Goal: Transaction & Acquisition: Obtain resource

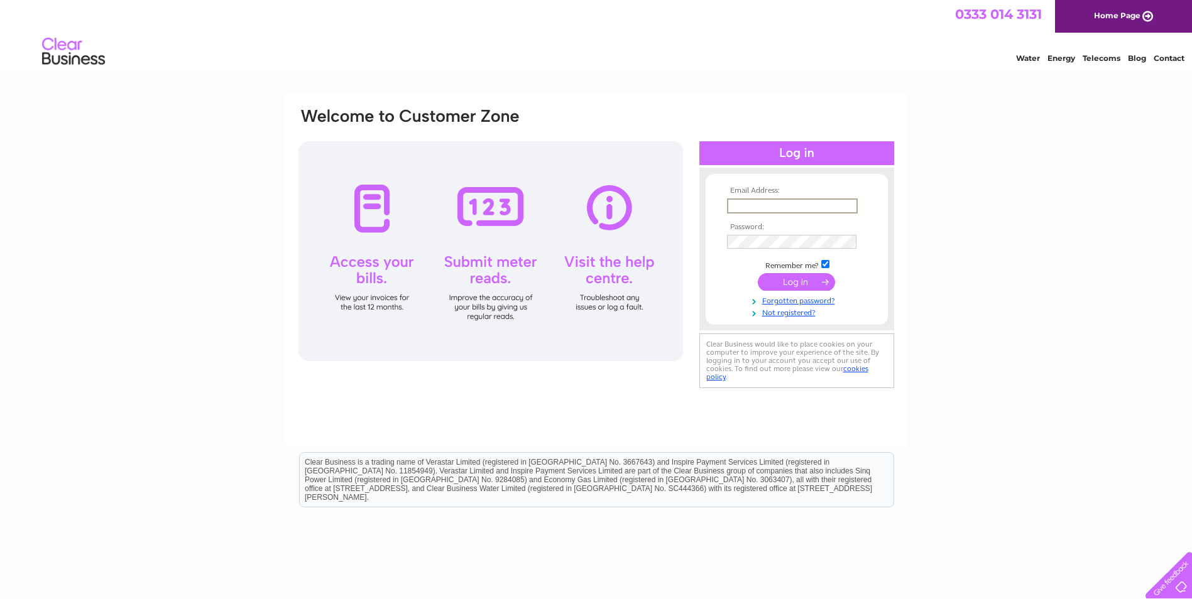
click at [843, 204] on input "text" at bounding box center [792, 206] width 131 height 15
type input "admin1@kennedycaregroup.co.uk"
click at [793, 280] on input "submit" at bounding box center [796, 281] width 77 height 18
click at [792, 276] on input "submit" at bounding box center [796, 281] width 77 height 18
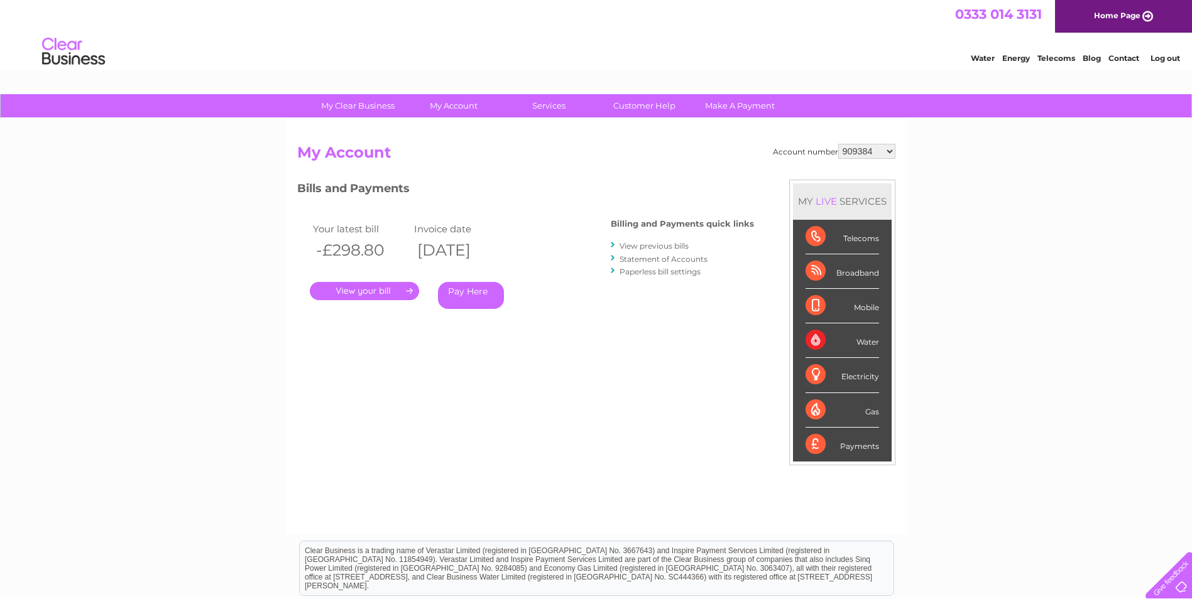
click at [890, 150] on select "909384 909385 909387 909388 909389 909390 909392 909393 909394 918841 934256 30…" at bounding box center [866, 151] width 57 height 15
select select "30291499"
click at [838, 144] on select "909384 909385 909387 909388 909389 909390 909392 909393 909394 918841 934256 30…" at bounding box center [866, 151] width 57 height 15
click at [351, 286] on link "." at bounding box center [364, 291] width 109 height 18
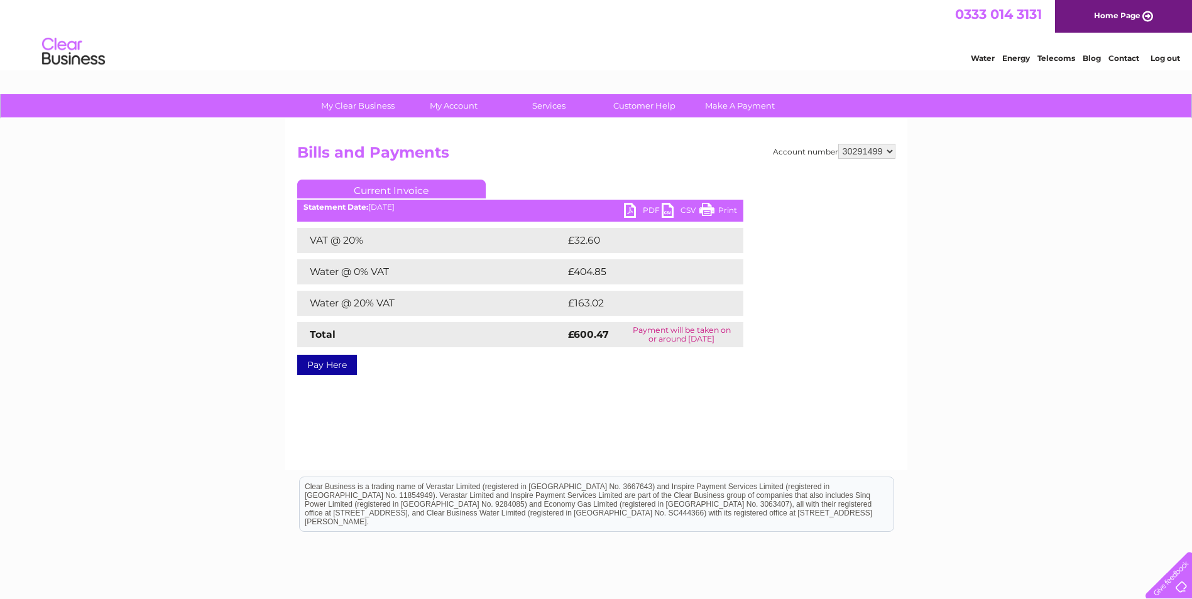
click at [645, 204] on link "PDF" at bounding box center [643, 212] width 38 height 18
click at [891, 151] on select "909384 909385 909387 909388 909389 909390 909392 909393 909394 918841 934256 30…" at bounding box center [866, 151] width 57 height 15
select select "30291512"
click at [838, 144] on select "909384 909385 909387 909388 909389 909390 909392 909393 909394 918841 934256 30…" at bounding box center [866, 151] width 57 height 15
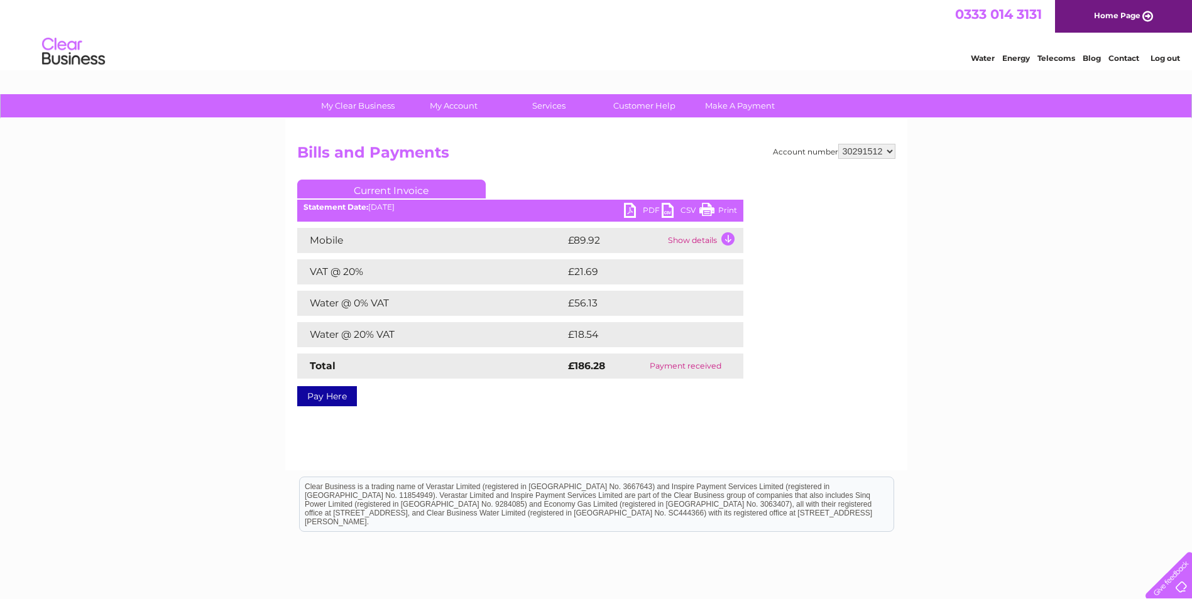
click at [890, 150] on select "909384 909385 909387 909388 909389 909390 909392 909393 909394 918841 934256 30…" at bounding box center [866, 151] width 57 height 15
select select "30291565"
click at [838, 144] on select "909384 909385 909387 909388 909389 909390 909392 909393 909394 918841 934256 30…" at bounding box center [866, 151] width 57 height 15
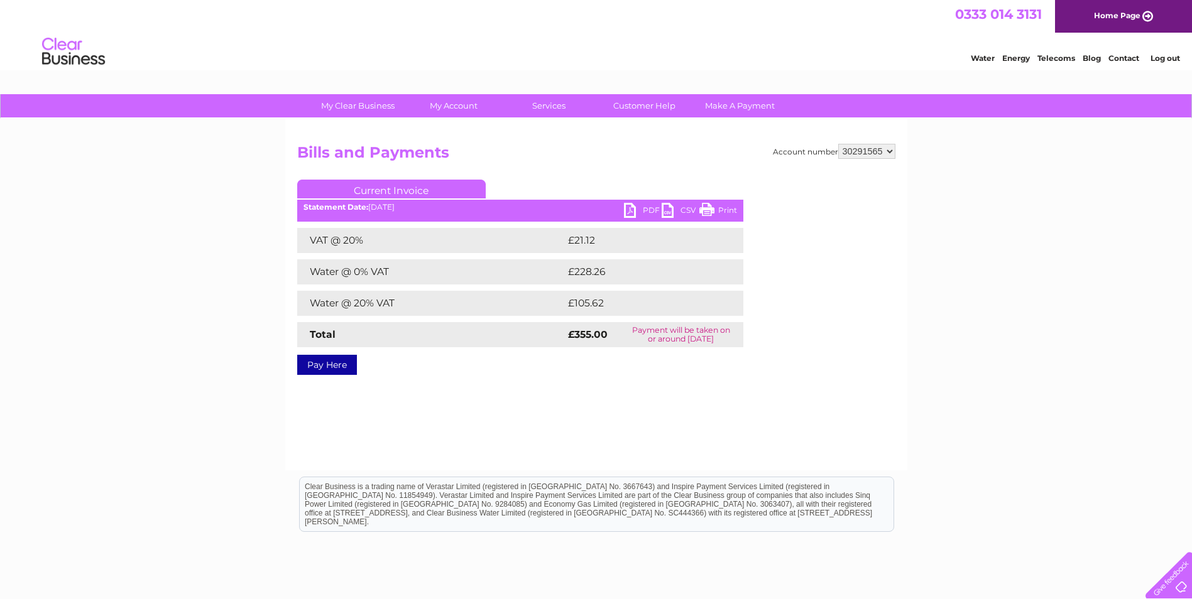
click at [648, 208] on link "PDF" at bounding box center [643, 212] width 38 height 18
click at [890, 153] on select "909384 909385 909387 909388 909389 909390 909392 909393 909394 918841 934256 30…" at bounding box center [866, 151] width 57 height 15
select select "30291567"
click at [838, 144] on select "909384 909385 909387 909388 909389 909390 909392 909393 909394 918841 934256 30…" at bounding box center [866, 151] width 57 height 15
click at [639, 204] on link "PDF" at bounding box center [643, 212] width 38 height 18
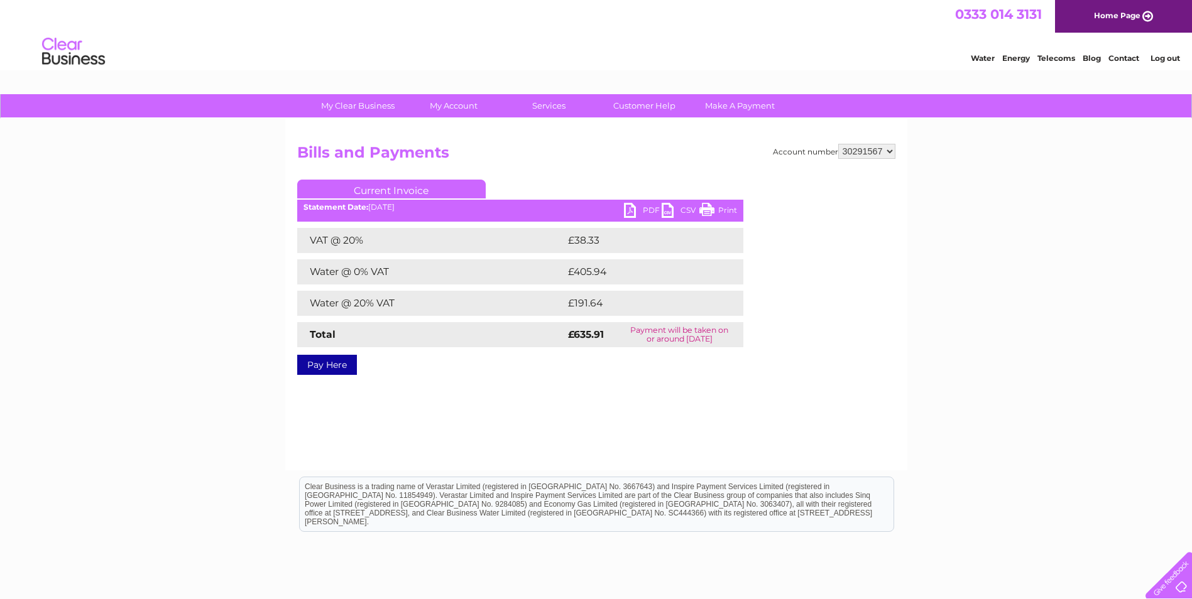
click at [890, 151] on select "909384 909385 909387 909388 909389 909390 909392 909393 909394 918841 934256 30…" at bounding box center [866, 151] width 57 height 15
select select "30291574"
click at [838, 144] on select "909384 909385 909387 909388 909389 909390 909392 909393 909394 918841 934256 30…" at bounding box center [866, 151] width 57 height 15
click at [645, 208] on link "PDF" at bounding box center [643, 212] width 38 height 18
click at [891, 153] on select "909384 909385 909387 909388 909389 909390 909392 909393 909394 918841 934256 30…" at bounding box center [866, 151] width 57 height 15
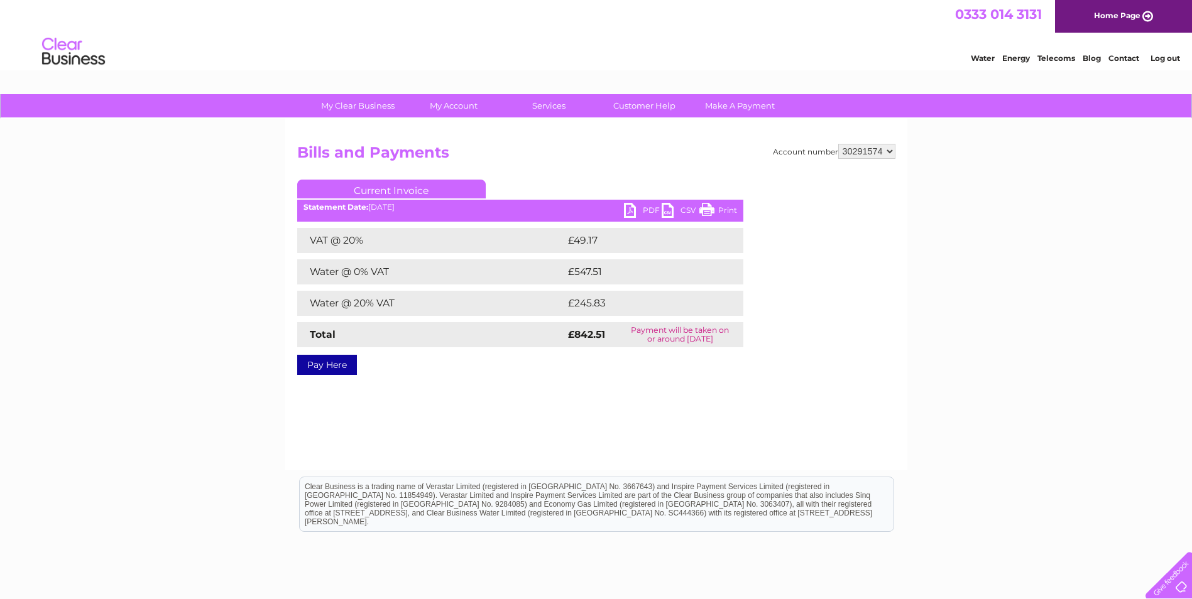
select select "30291583"
click at [838, 144] on select "909384 909385 909387 909388 909389 909390 909392 909393 909394 918841 934256 30…" at bounding box center [866, 151] width 57 height 15
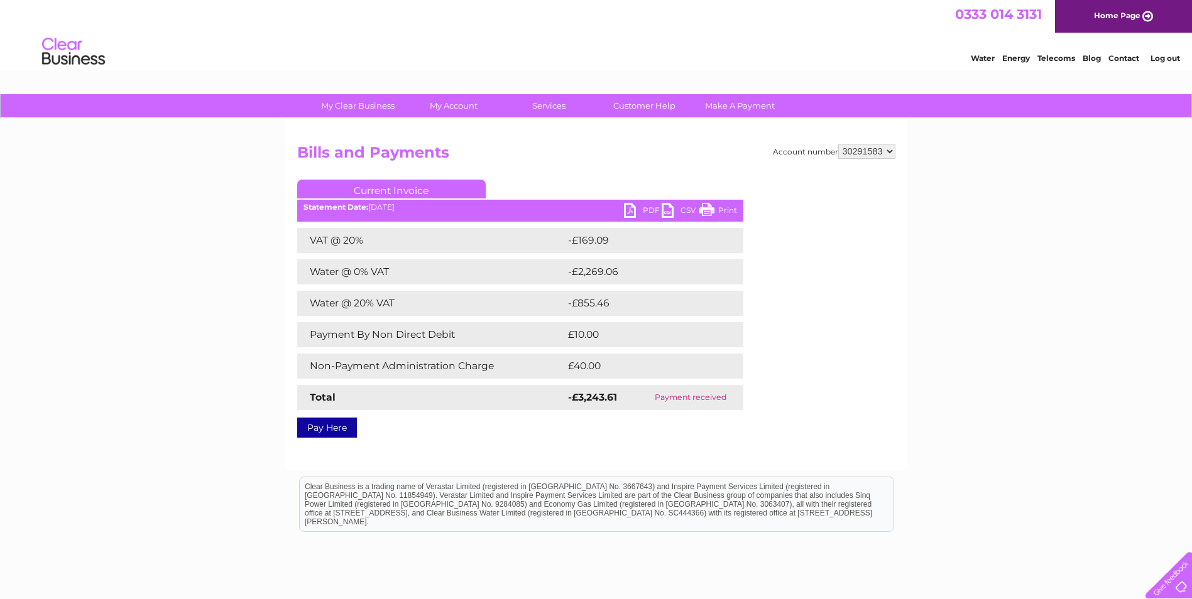
click at [888, 150] on select "909384 909385 909387 909388 909389 909390 909392 909393 909394 918841 934256 30…" at bounding box center [866, 151] width 57 height 15
select select "30291586"
click at [838, 144] on select "909384 909385 909387 909388 909389 909390 909392 909393 909394 918841 934256 30…" at bounding box center [866, 151] width 57 height 15
click at [888, 151] on select "909384 909385 909387 909388 909389 909390 909392 909393 909394 918841 934256 30…" at bounding box center [866, 151] width 57 height 15
select select "30291590"
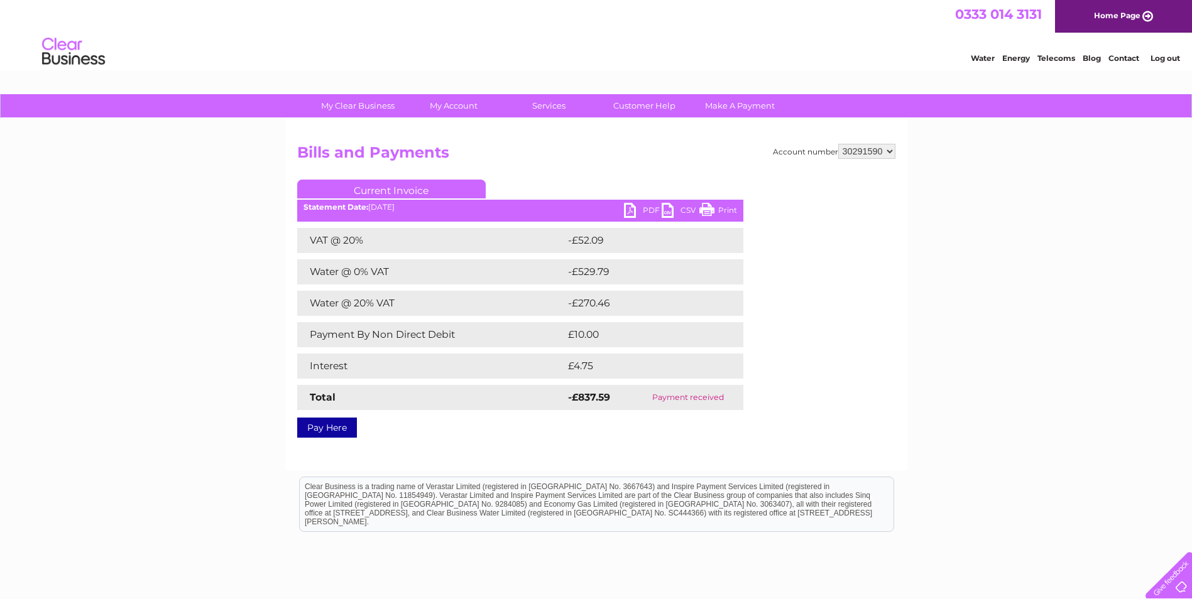
click at [838, 144] on select "909384 909385 909387 909388 909389 909390 909392 909393 909394 918841 934256 30…" at bounding box center [866, 151] width 57 height 15
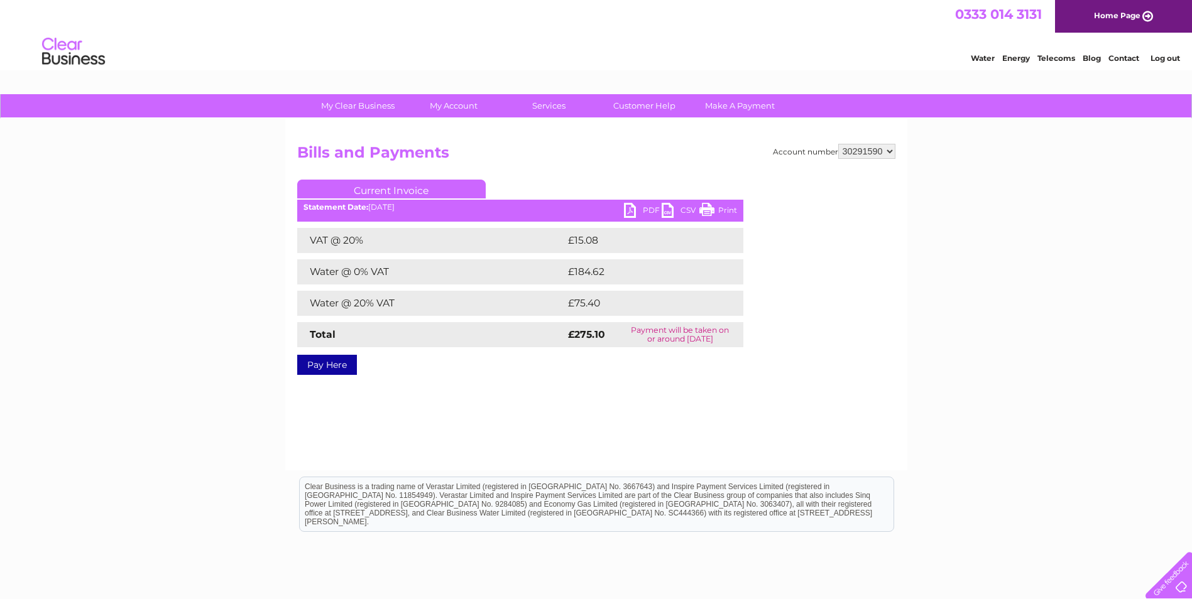
click at [640, 205] on link "PDF" at bounding box center [643, 212] width 38 height 18
click at [888, 148] on select "909384 909385 909387 909388 909389 909390 909392 909393 909394 918841 934256 30…" at bounding box center [866, 151] width 57 height 15
select select "30294195"
click at [838, 144] on select "909384 909385 909387 909388 909389 909390 909392 909393 909394 918841 934256 30…" at bounding box center [866, 151] width 57 height 15
click at [645, 204] on link "PDF" at bounding box center [643, 212] width 38 height 18
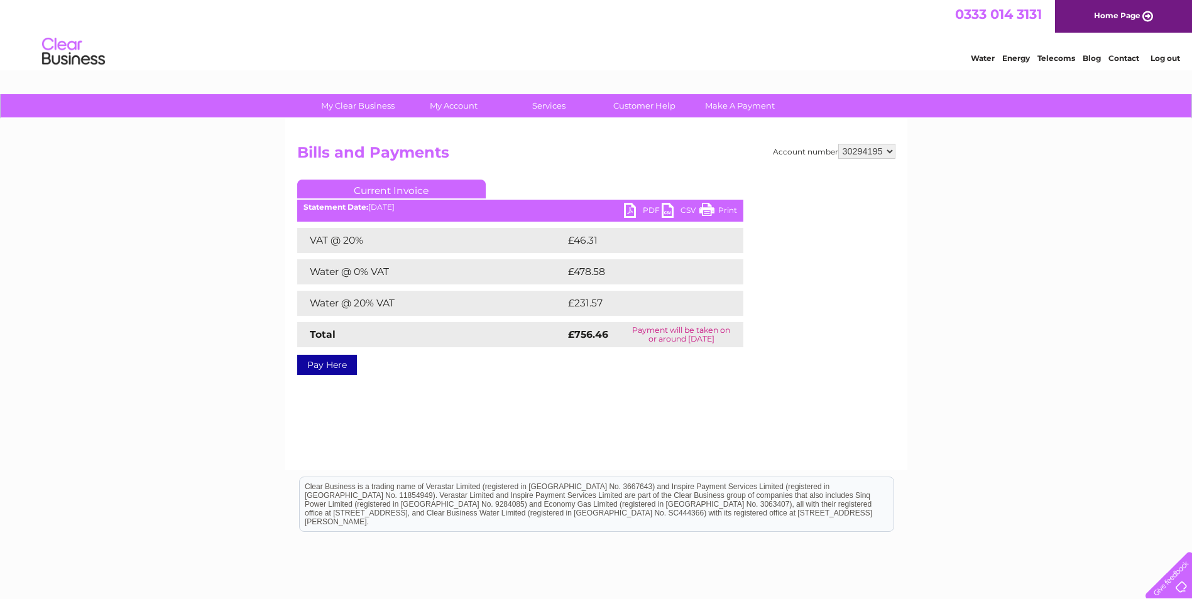
click at [887, 150] on select "909384 909385 909387 909388 909389 909390 909392 909393 909394 918841 934256 30…" at bounding box center [866, 151] width 57 height 15
select select "30294200"
click at [838, 144] on select "909384 909385 909387 909388 909389 909390 909392 909393 909394 918841 934256 30…" at bounding box center [866, 151] width 57 height 15
click at [892, 148] on select "909384 909385 909387 909388 909389 909390 909392 909393 909394 918841 934256 30…" at bounding box center [866, 151] width 57 height 15
select select "30309355"
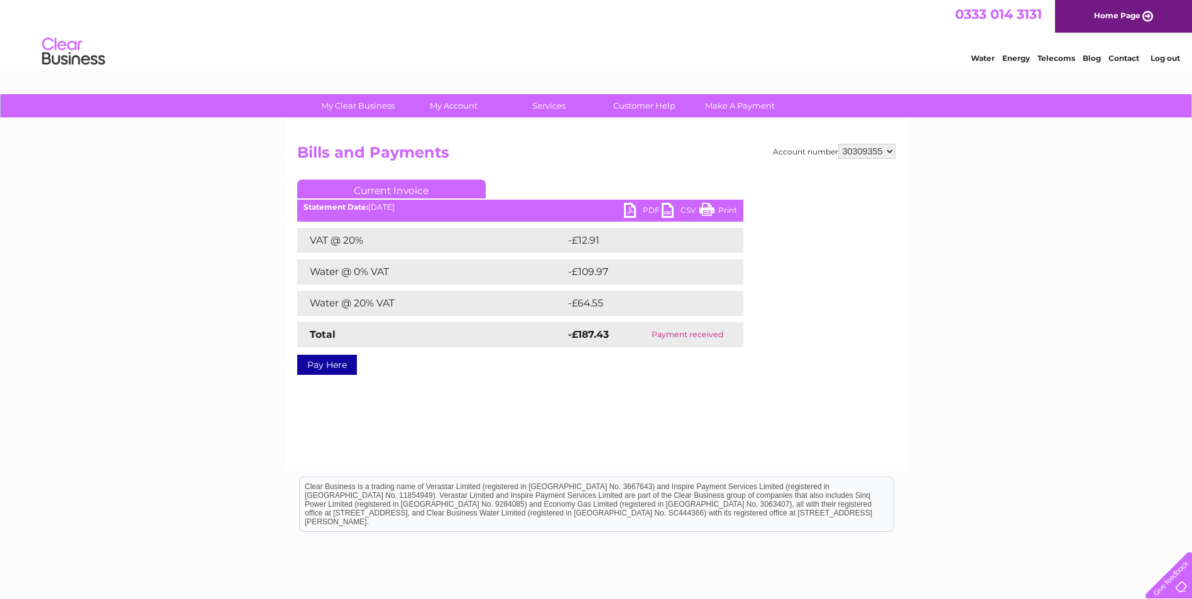
click at [838, 144] on select "909384 909385 909387 909388 909389 909390 909392 909393 909394 918841 934256 30…" at bounding box center [866, 151] width 57 height 15
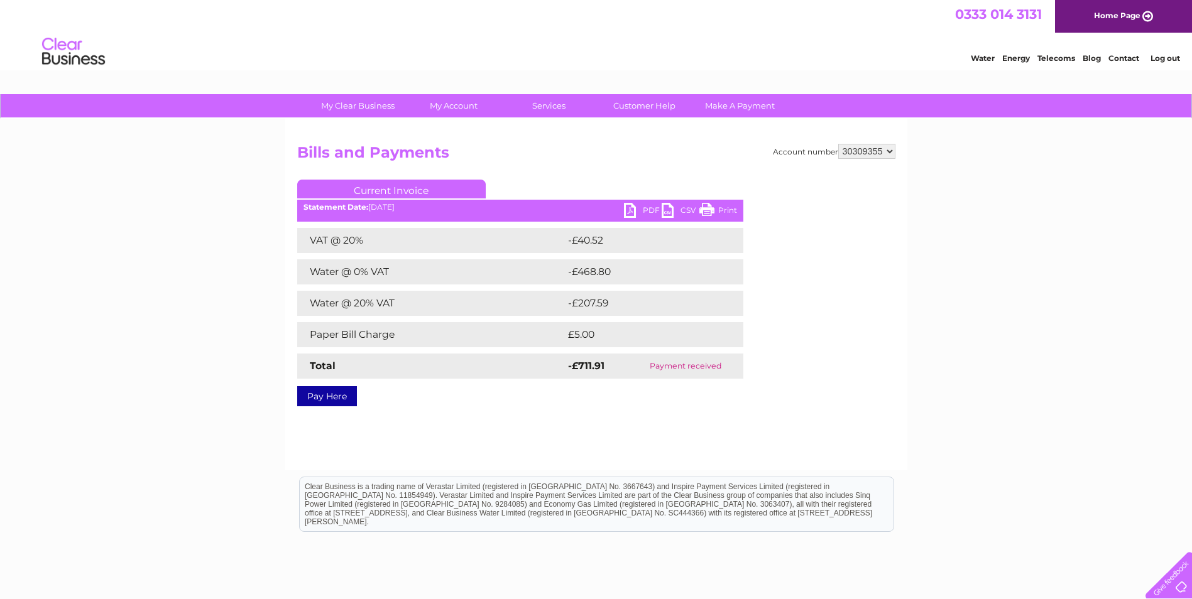
click at [889, 151] on select "909384 909385 909387 909388 909389 909390 909392 909393 909394 918841 934256 30…" at bounding box center [866, 151] width 57 height 15
select select "30309483"
click at [838, 144] on select "909384 909385 909387 909388 909389 909390 909392 909393 909394 918841 934256 30…" at bounding box center [866, 151] width 57 height 15
click at [650, 207] on link "PDF" at bounding box center [643, 212] width 38 height 18
click at [890, 153] on select "909384 909385 909387 909388 909389 909390 909392 909393 909394 918841 934256 30…" at bounding box center [866, 151] width 57 height 15
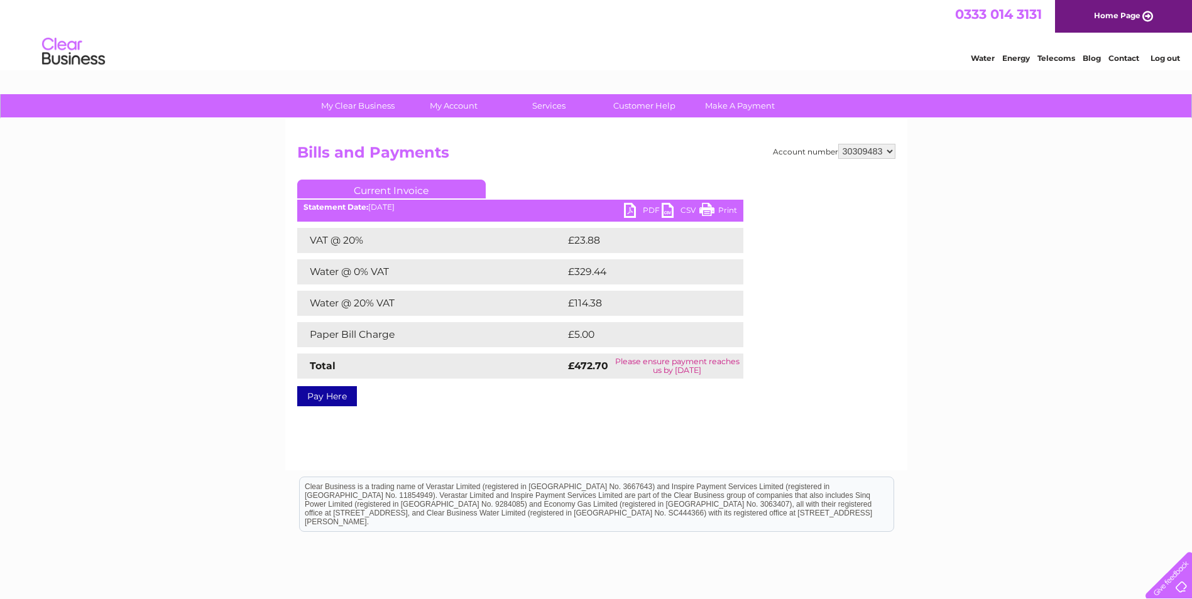
select select "30314213"
click at [838, 144] on select "909384 909385 909387 909388 909389 909390 909392 909393 909394 918841 934256 30…" at bounding box center [866, 151] width 57 height 15
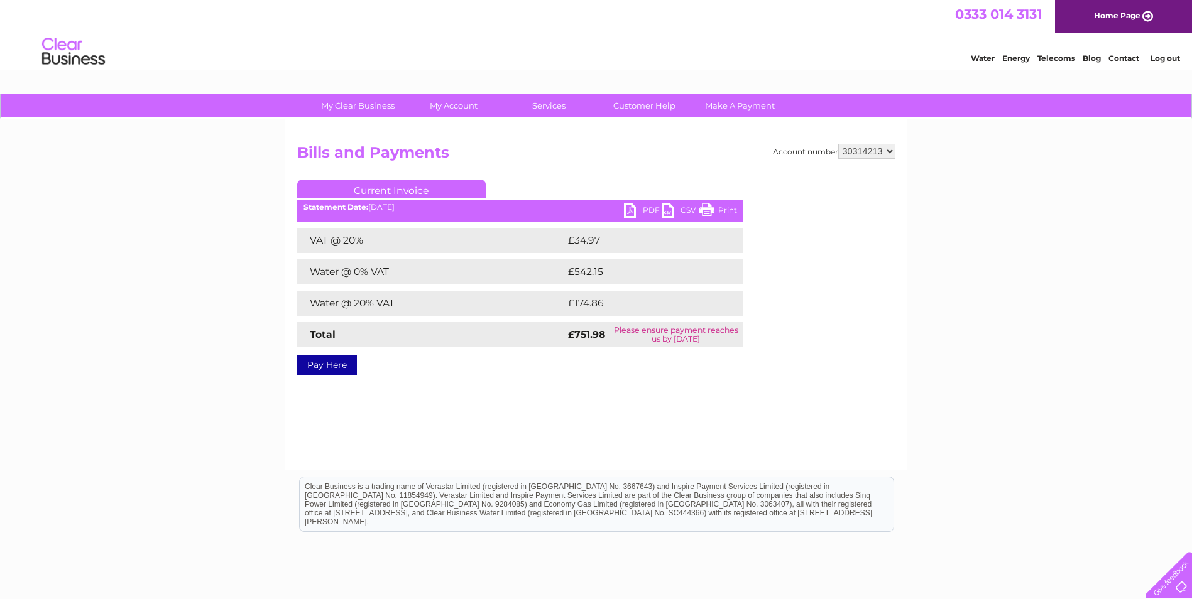
click at [646, 209] on link "PDF" at bounding box center [643, 212] width 38 height 18
click at [888, 151] on select "909384 909385 909387 909388 909389 909390 909392 909393 909394 918841 934256 30…" at bounding box center [866, 151] width 57 height 15
click at [1052, 316] on div "My Clear Business Login Details My Details My Preferences Link Account My Accou…" at bounding box center [596, 389] width 1192 height 591
